Goal: Navigation & Orientation: Find specific page/section

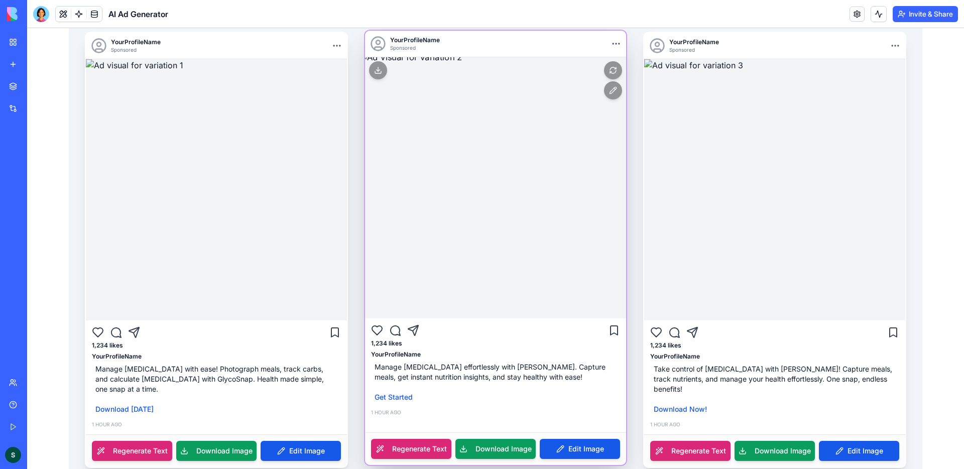
scroll to position [193, 0]
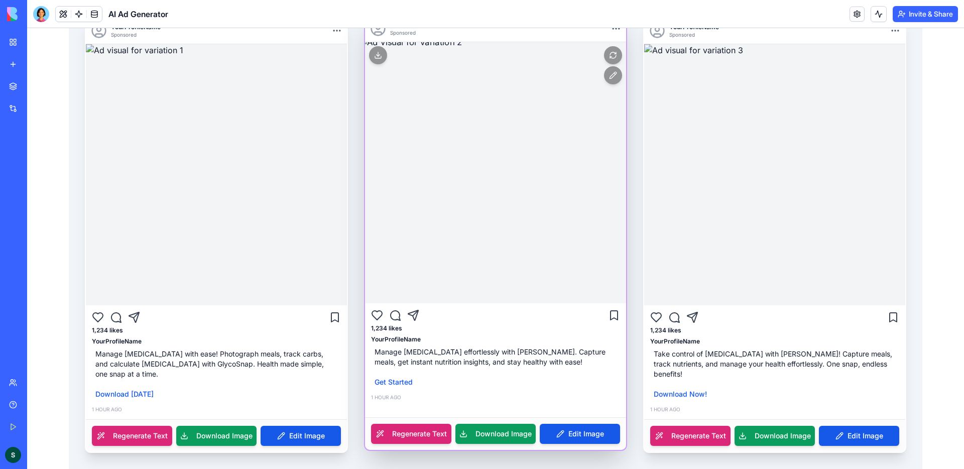
click at [503, 191] on img at bounding box center [496, 173] width 274 height 274
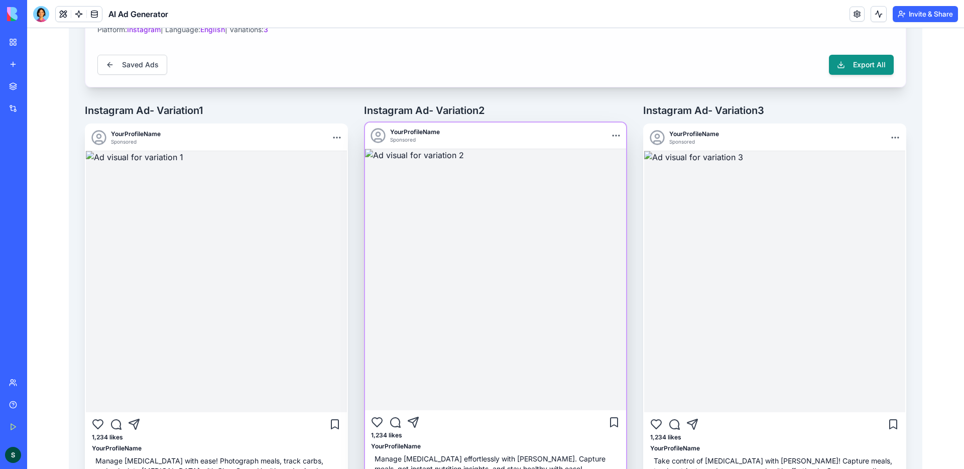
scroll to position [103, 0]
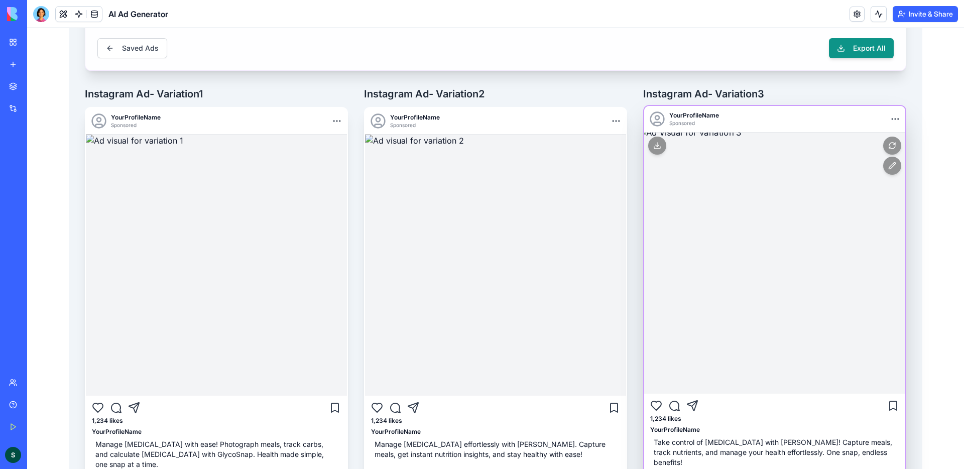
click at [797, 203] on img at bounding box center [775, 263] width 274 height 274
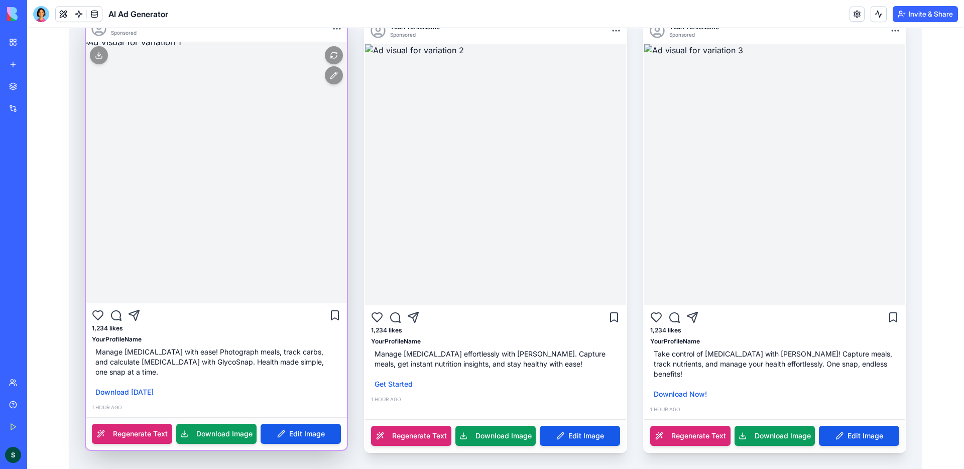
click at [269, 152] on img at bounding box center [216, 173] width 274 height 274
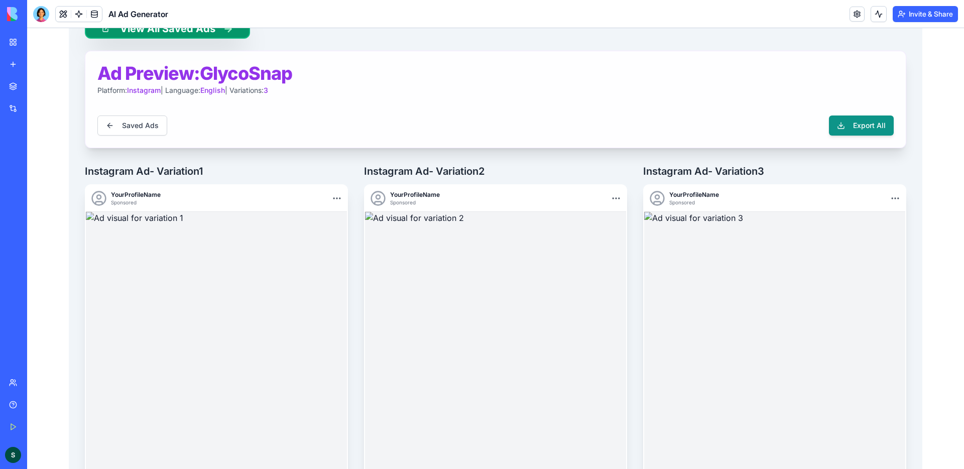
scroll to position [0, 0]
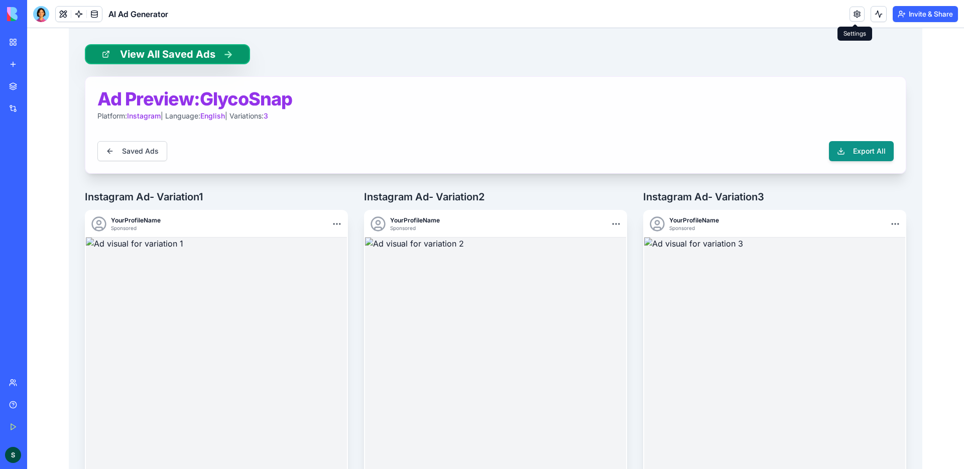
click at [858, 17] on link at bounding box center [857, 14] width 15 height 15
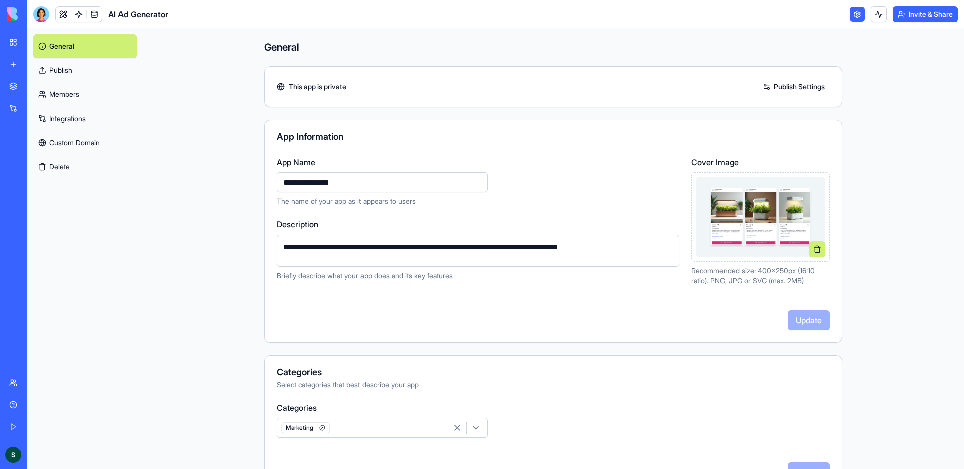
click at [895, 41] on main "**********" at bounding box center [554, 248] width 822 height 441
click at [133, 118] on link "Integrations" at bounding box center [84, 118] width 103 height 24
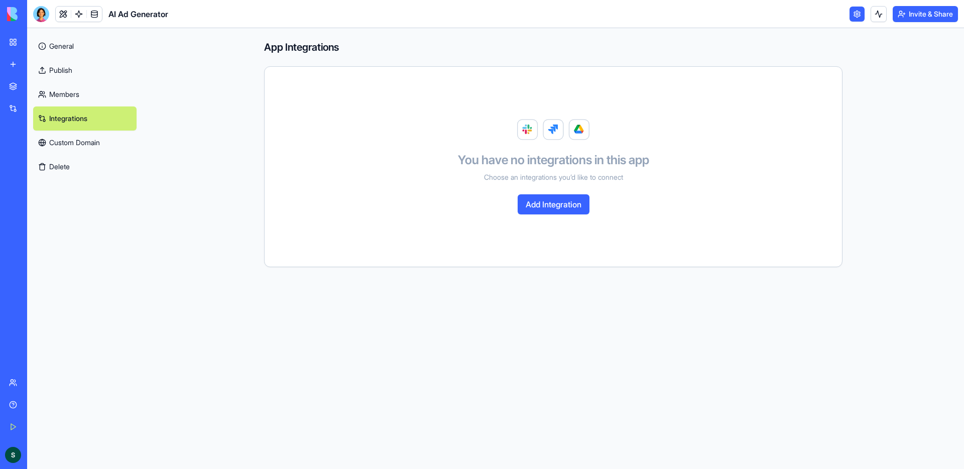
click at [120, 94] on link "Members" at bounding box center [84, 94] width 103 height 24
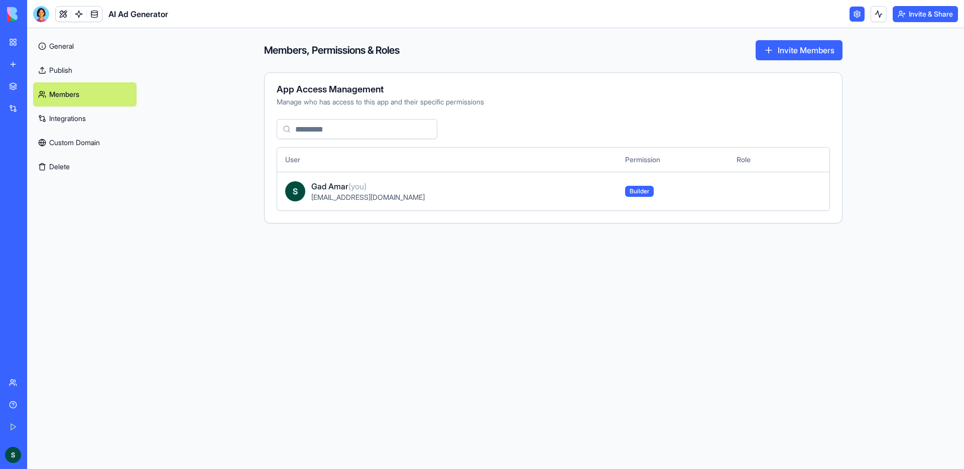
click at [115, 138] on link "Custom Domain" at bounding box center [84, 143] width 103 height 24
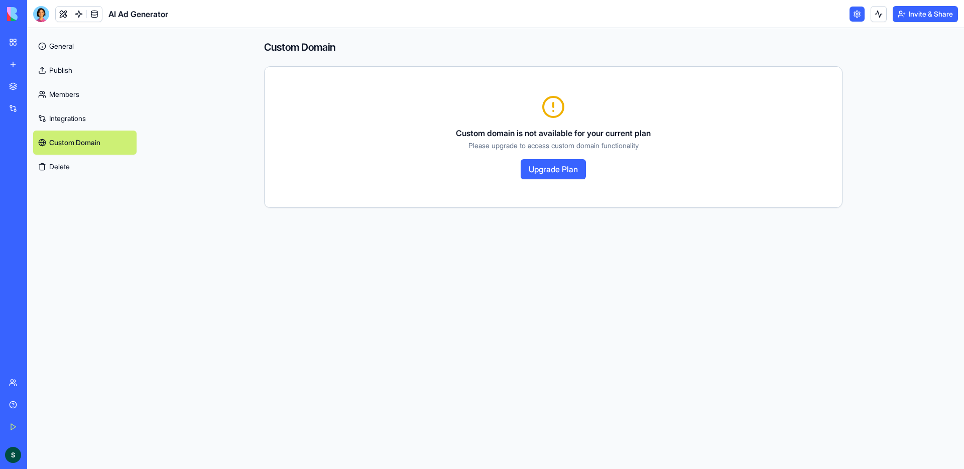
click at [81, 40] on link "General" at bounding box center [84, 46] width 103 height 24
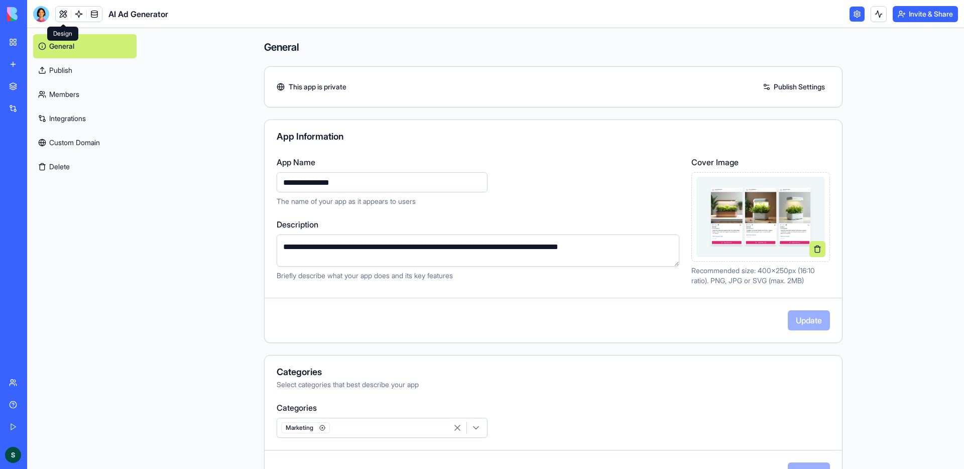
click at [66, 13] on link at bounding box center [63, 14] width 15 height 15
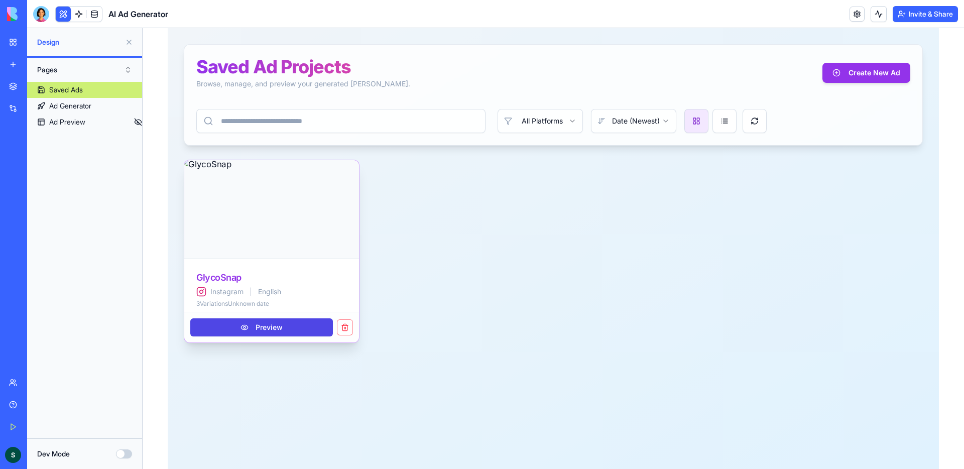
click at [275, 209] on img at bounding box center [271, 209] width 183 height 102
click at [291, 326] on button "Preview" at bounding box center [261, 327] width 143 height 18
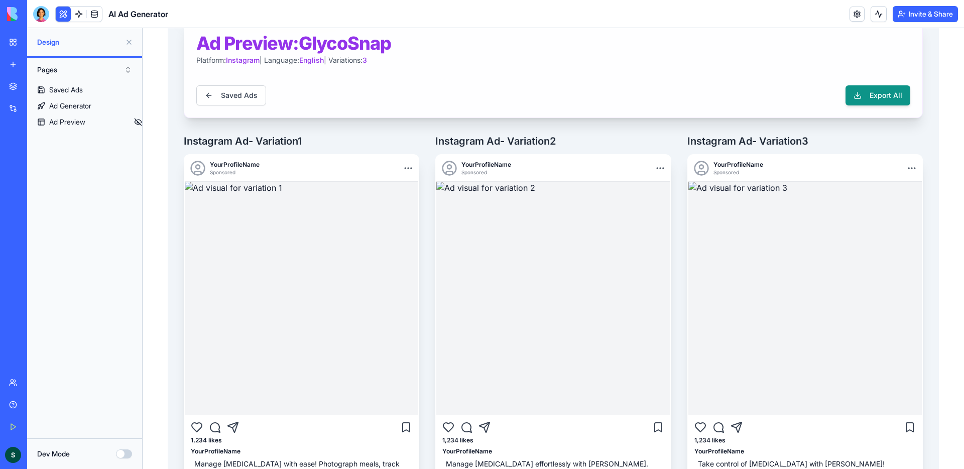
scroll to position [72, 0]
